Goal: Information Seeking & Learning: Learn about a topic

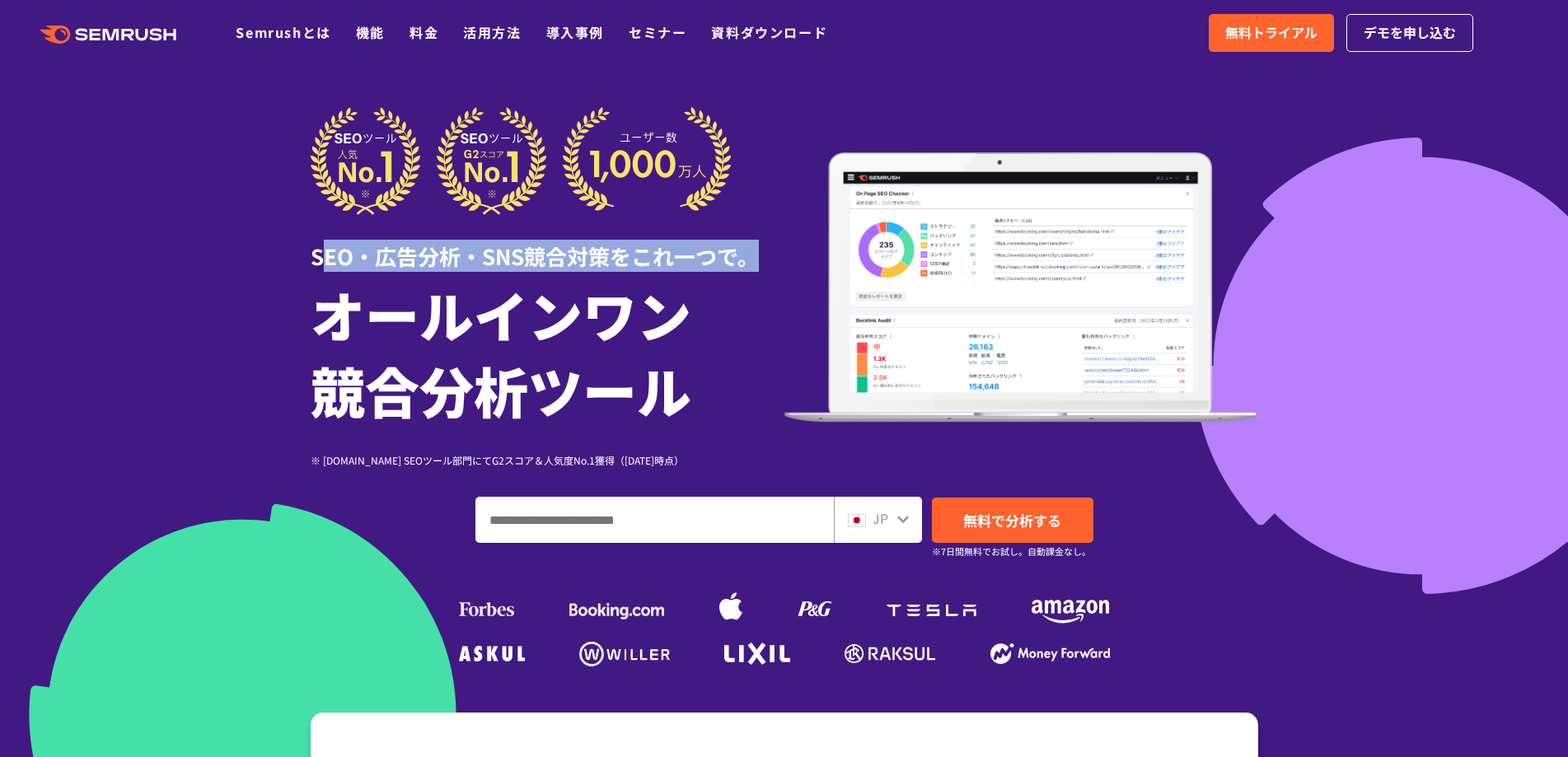
drag, startPoint x: 327, startPoint y: 258, endPoint x: 755, endPoint y: 259, distance: 428.0
click at [755, 259] on div "SEO・広告分析・SNS競合対策をこれ一つで。" at bounding box center [548, 243] width 474 height 57
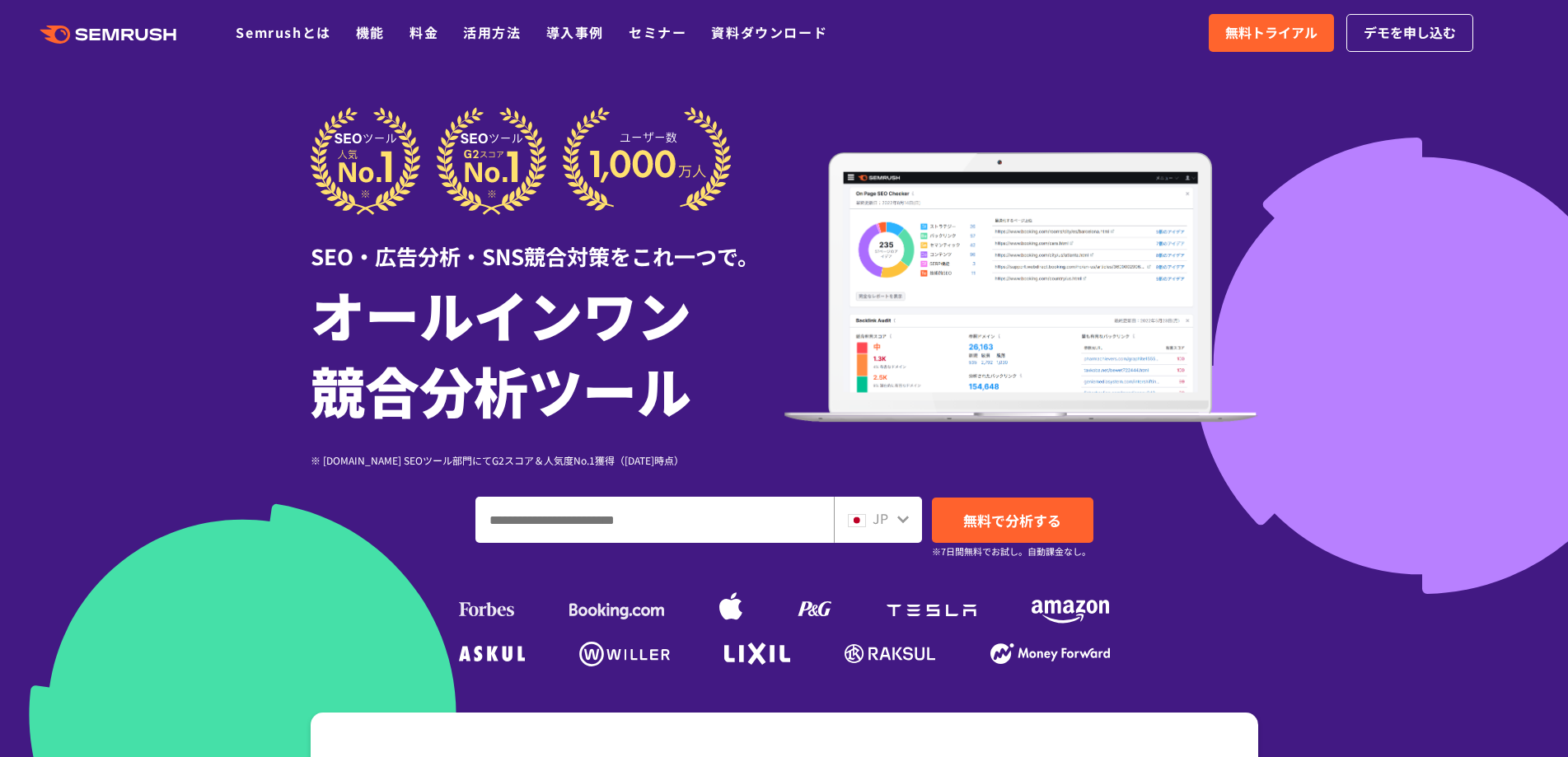
click at [313, 258] on div "SEO・広告分析・SNS競合対策をこれ一つで。" at bounding box center [548, 243] width 474 height 57
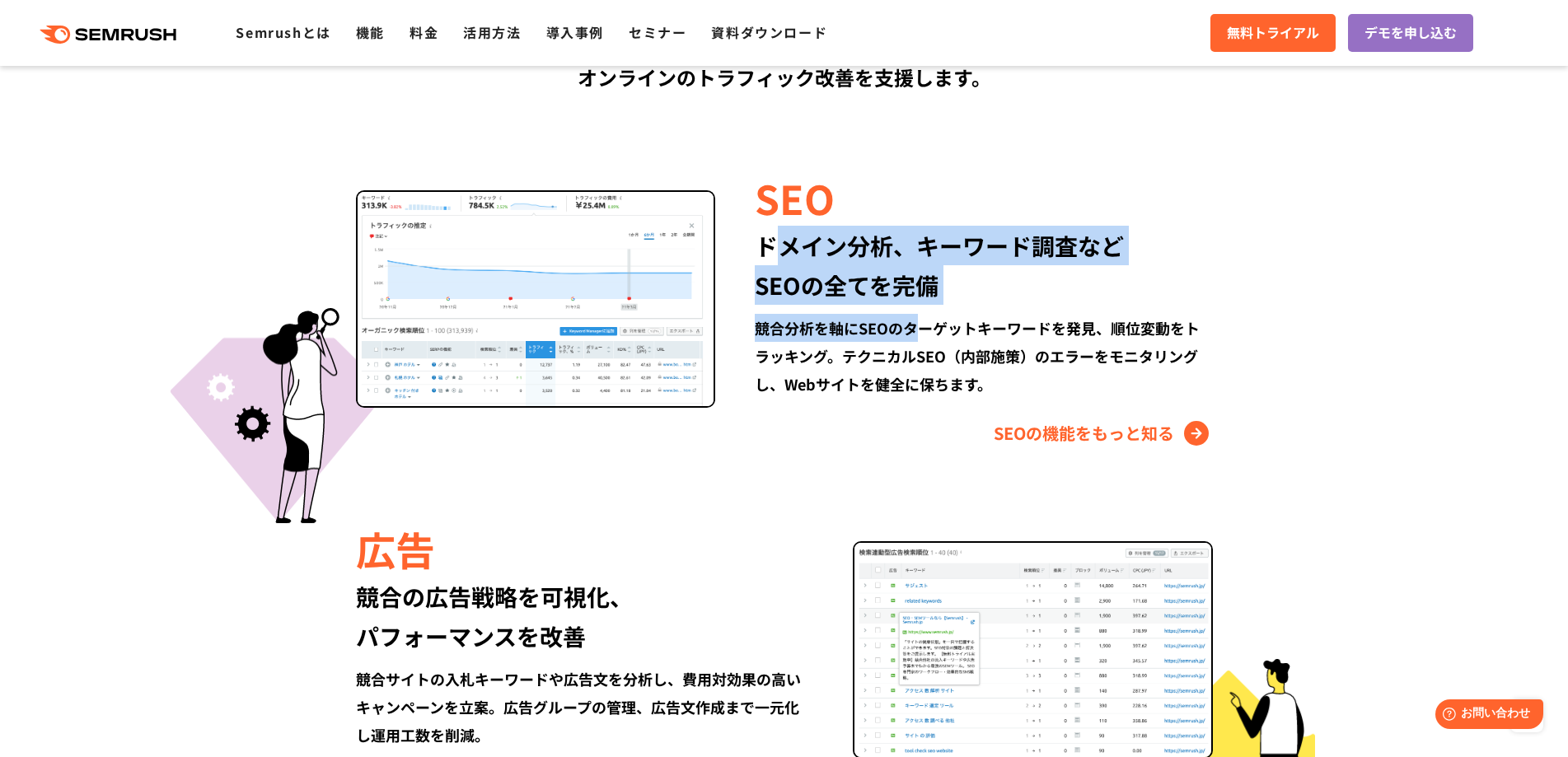
drag, startPoint x: 776, startPoint y: 247, endPoint x: 921, endPoint y: 332, distance: 168.1
click at [921, 332] on div "SEO ドメイン分析、キーワード調査など SEOの全てを完備 競合分析を軸にSEOのターゲットキーワードを発見、順位変動をトラッキング。テクニカルSEO（内部…" at bounding box center [964, 307] width 497 height 277
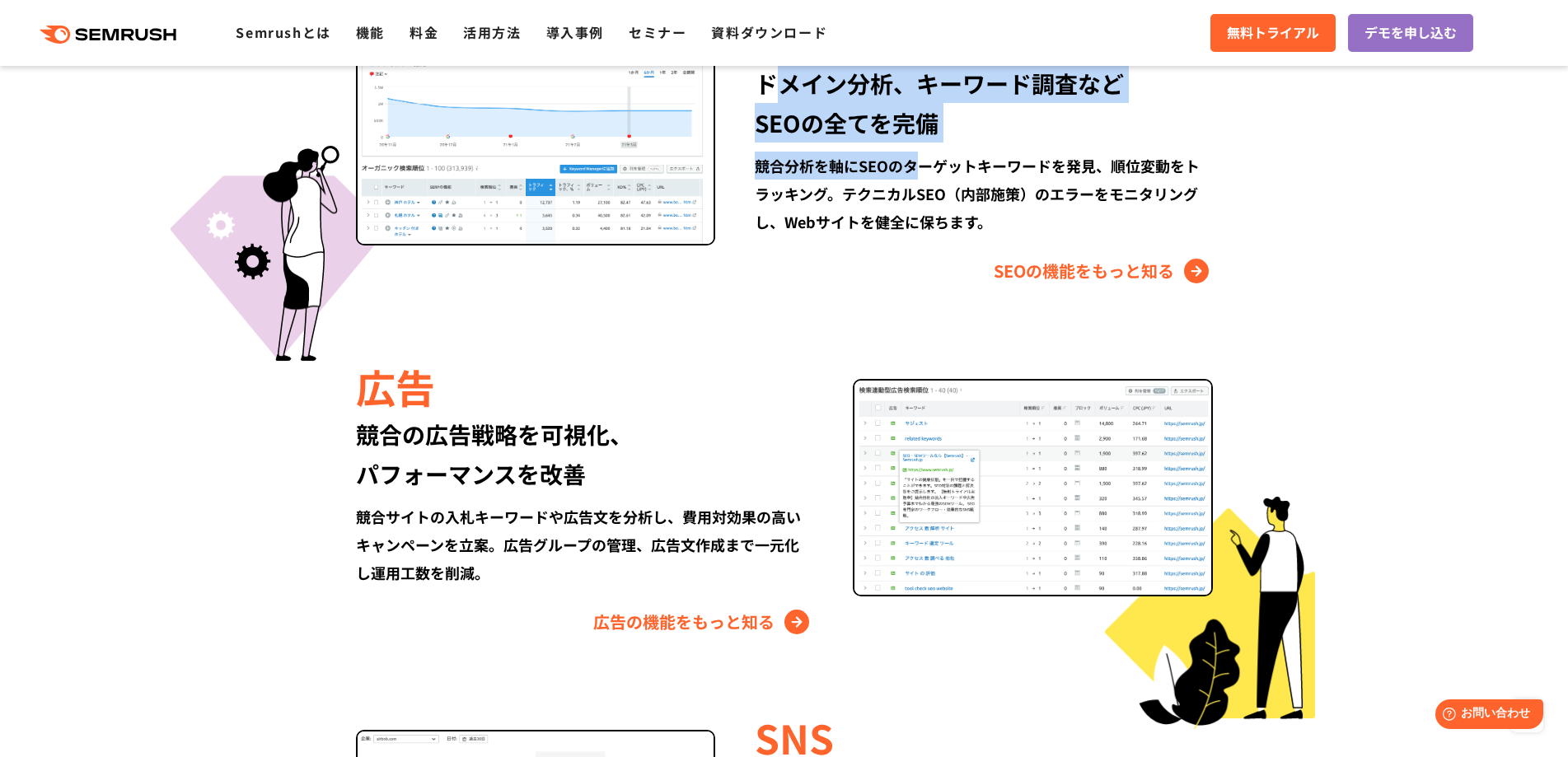
scroll to position [1648, 0]
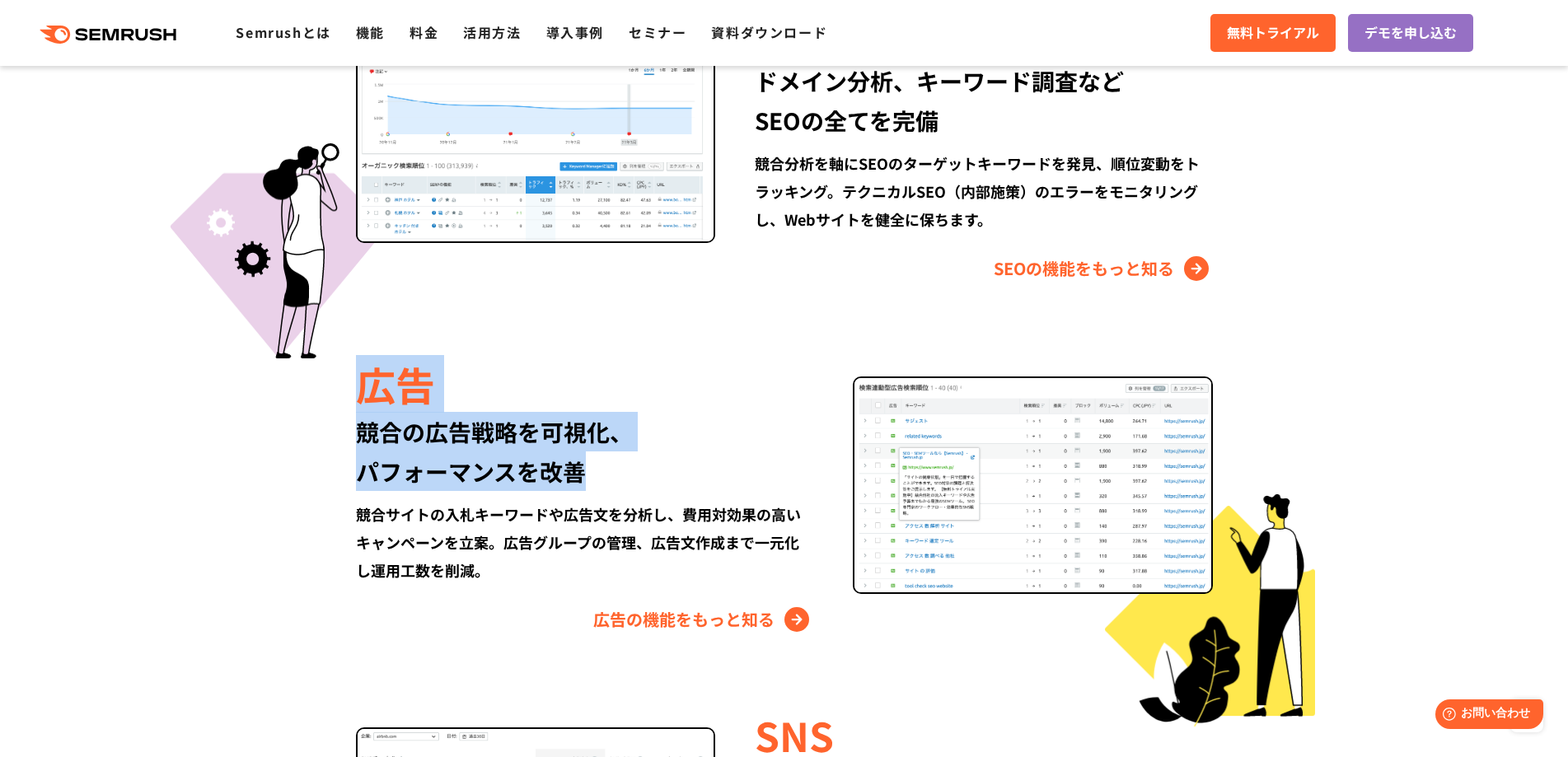
drag, startPoint x: 354, startPoint y: 402, endPoint x: 583, endPoint y: 474, distance: 240.1
click at [583, 476] on div "広告 競合の広告戦略を可視化、 パフォーマンスを改善 競合サイトの入札キーワードや広告文を分析し、費用対効果の高いキャンペーンを立案。広告グループの管理、広告…" at bounding box center [784, 494] width 947 height 277
click at [581, 451] on div "競合の広告戦略を可視化、 パフォーマンスを改善" at bounding box center [584, 451] width 457 height 79
drag, startPoint x: 356, startPoint y: 388, endPoint x: 633, endPoint y: 473, distance: 289.7
click at [633, 473] on div "広告 競合の広告戦略を可視化、 パフォーマンスを改善 競合サイトの入札キーワードや広告文を分析し、費用対効果の高いキャンペーンを立案。広告グループの管理、広告…" at bounding box center [604, 494] width 497 height 277
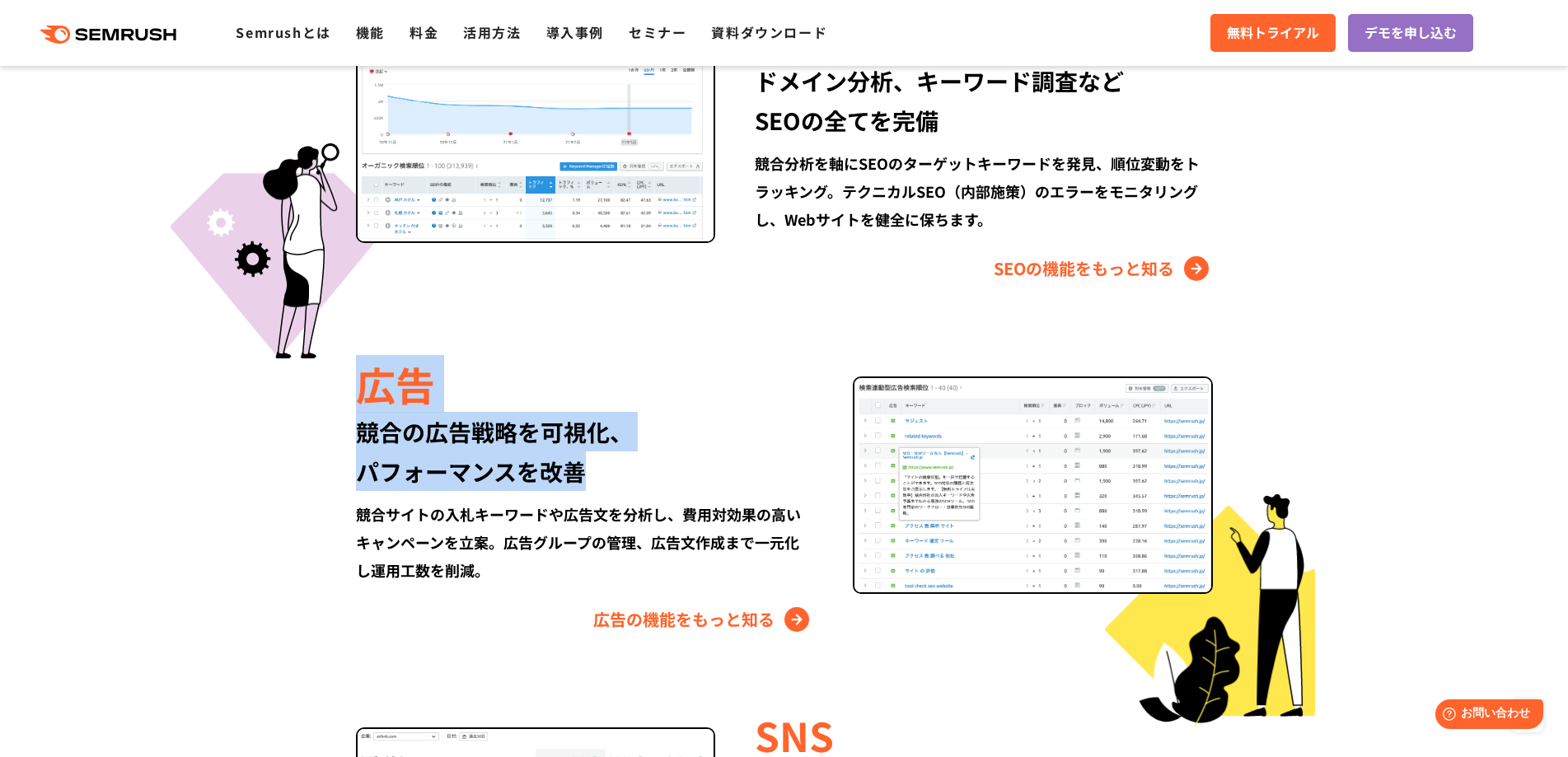
click at [630, 469] on div "競合の広告戦略を可視化、 パフォーマンスを改善" at bounding box center [584, 451] width 457 height 79
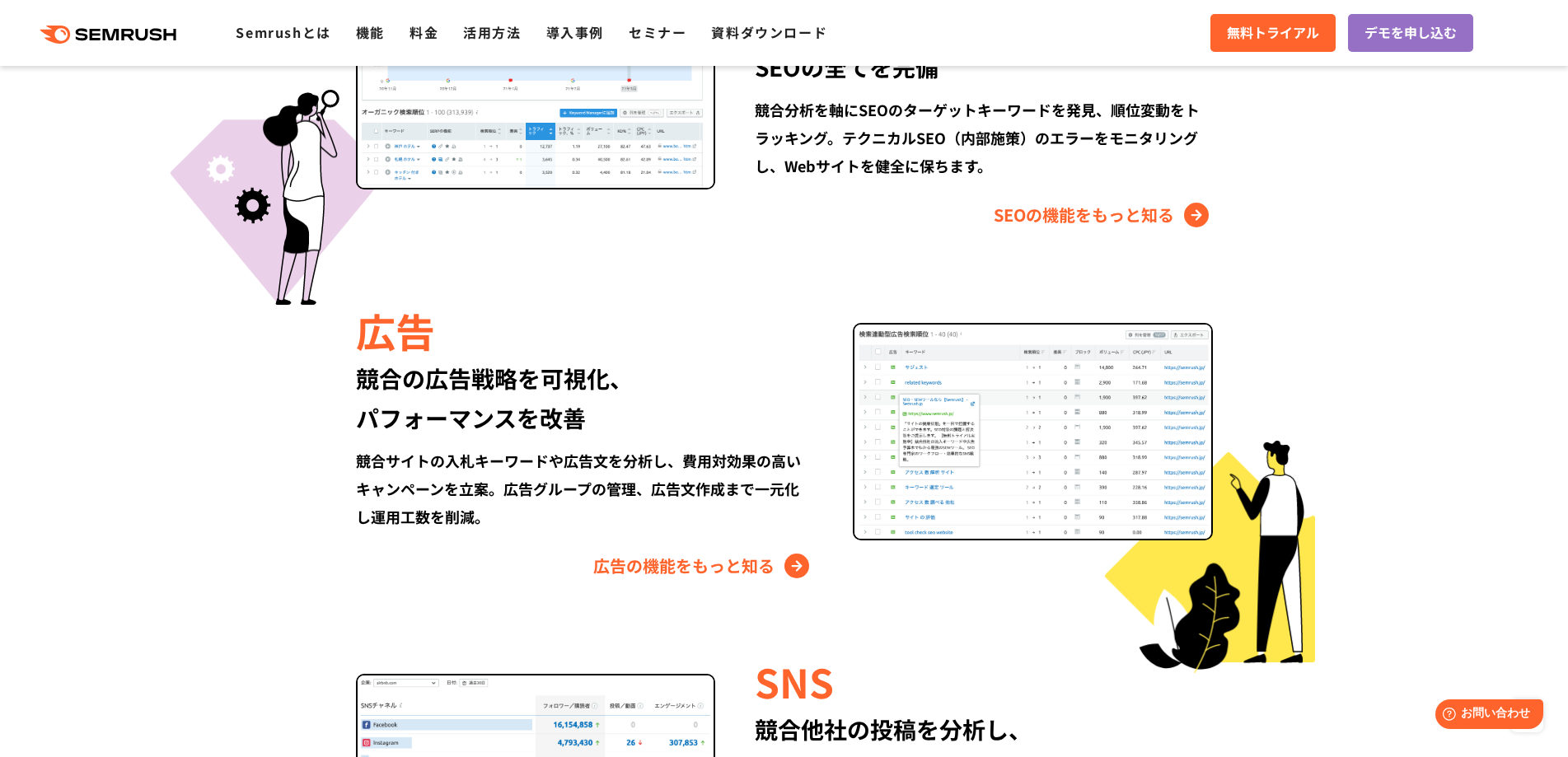
scroll to position [1730, 0]
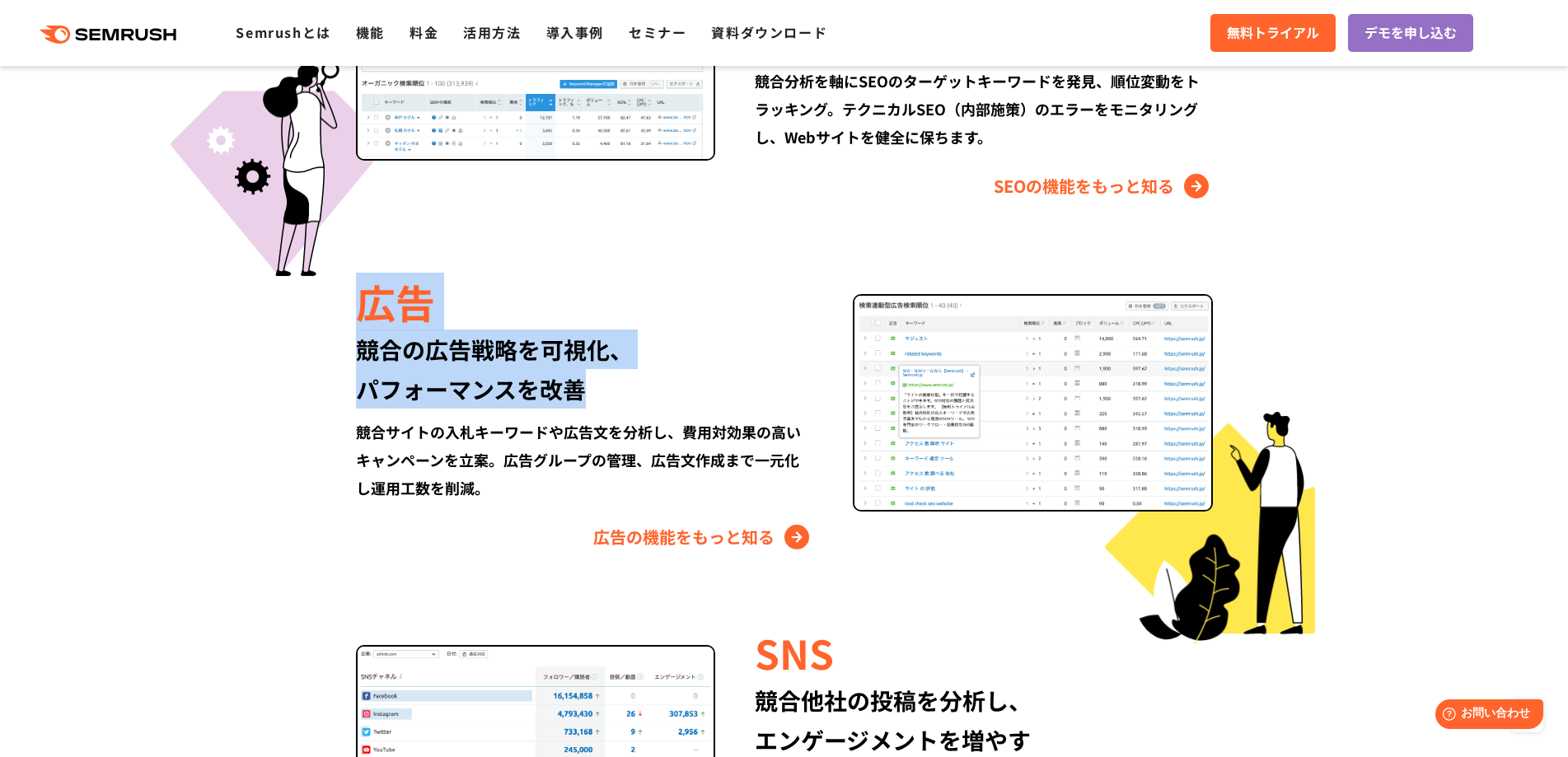
drag, startPoint x: 602, startPoint y: 391, endPoint x: 317, endPoint y: 322, distance: 293.2
click at [317, 322] on div "広告 競合の広告戦略を可視化、 パフォーマンスを改善 競合サイトの入札キーワードや広告文を分析し、費用対効果の高いキャンペーンを立案。広告グループの管理、広告…" at bounding box center [784, 411] width 947 height 277
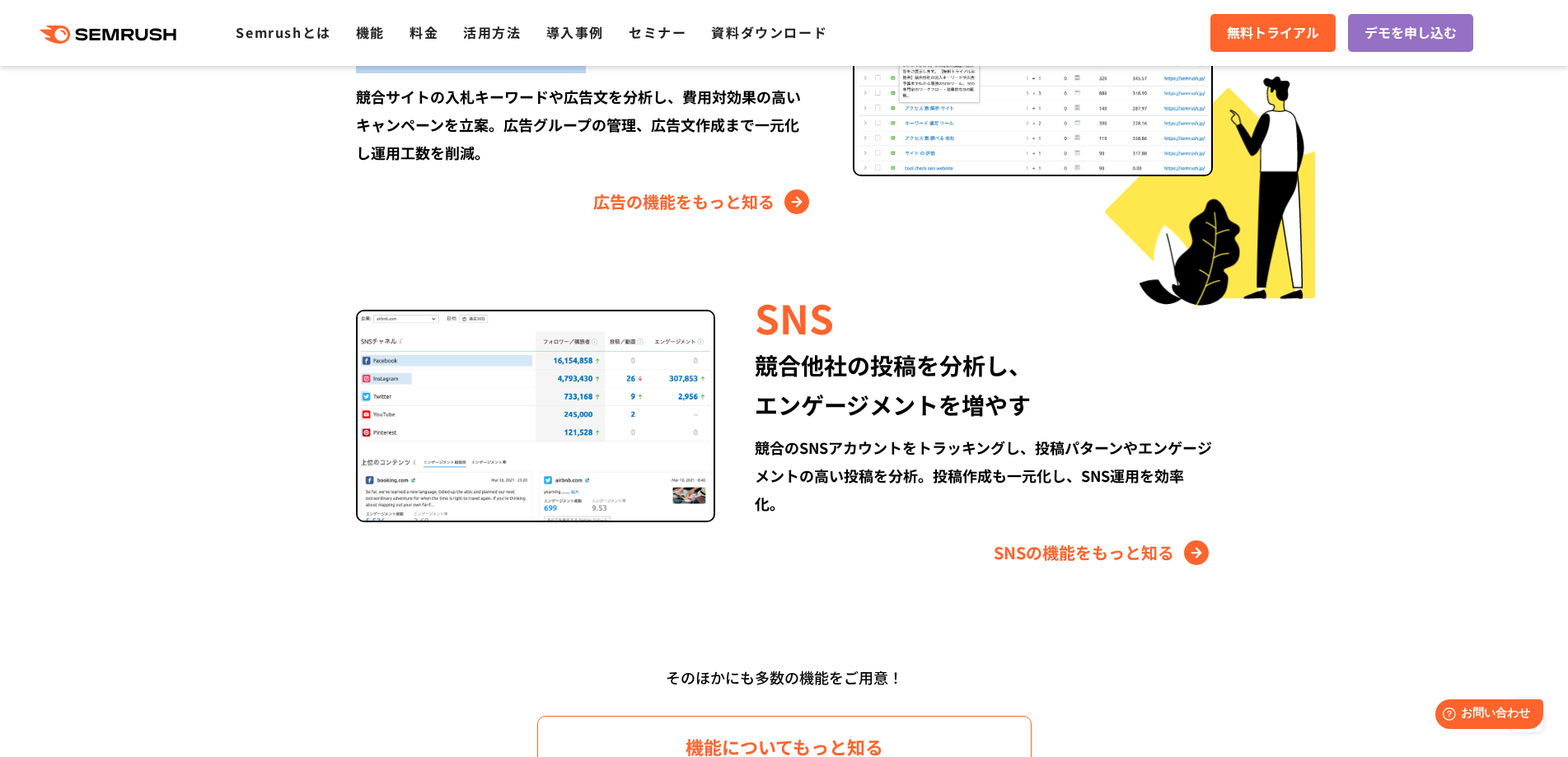
scroll to position [2060, 0]
